Goal: Navigation & Orientation: Go to known website

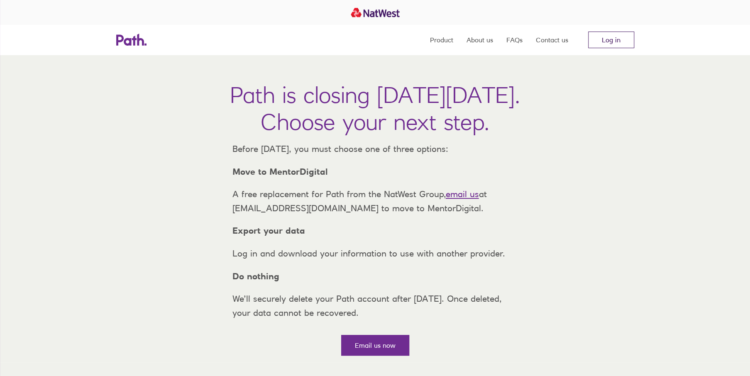
click at [611, 32] on link "Log in" at bounding box center [611, 40] width 46 height 17
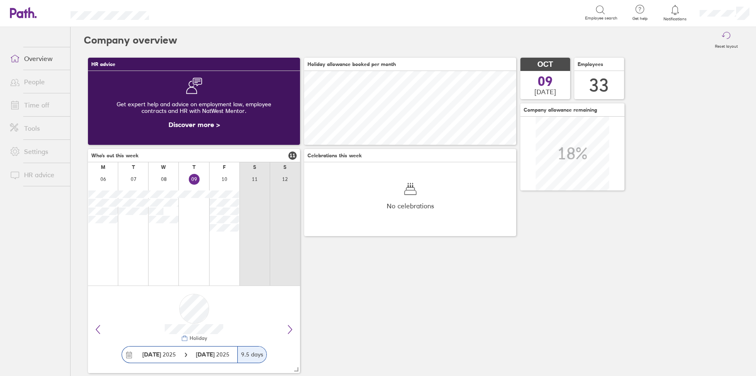
scroll to position [74, 212]
